Goal: Task Accomplishment & Management: Use online tool/utility

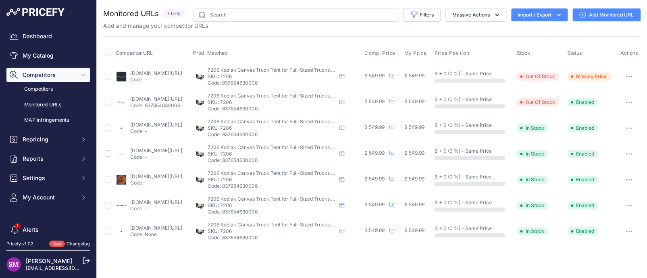
click at [628, 77] on button "button" at bounding box center [628, 76] width 16 height 11
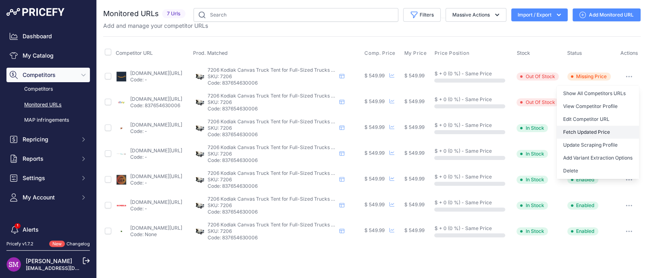
click at [586, 129] on button "Fetch Updated Price" at bounding box center [597, 132] width 82 height 13
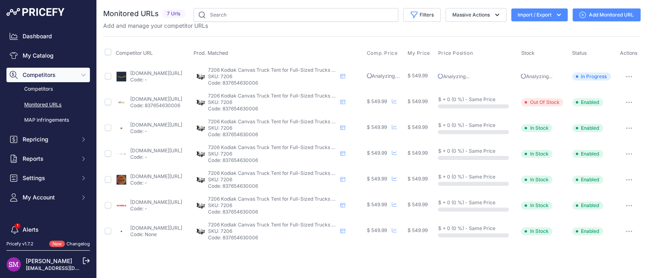
click at [629, 123] on button "button" at bounding box center [628, 127] width 16 height 11
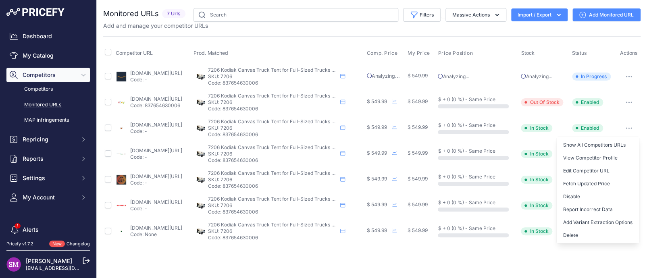
click at [626, 102] on icon "button" at bounding box center [628, 103] width 6 height 2
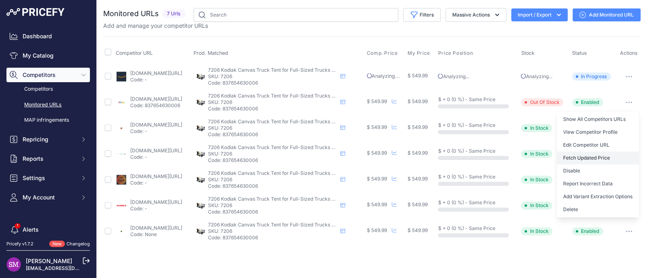
click at [587, 156] on button "Fetch Updated Price" at bounding box center [597, 157] width 82 height 13
